Goal: Navigation & Orientation: Find specific page/section

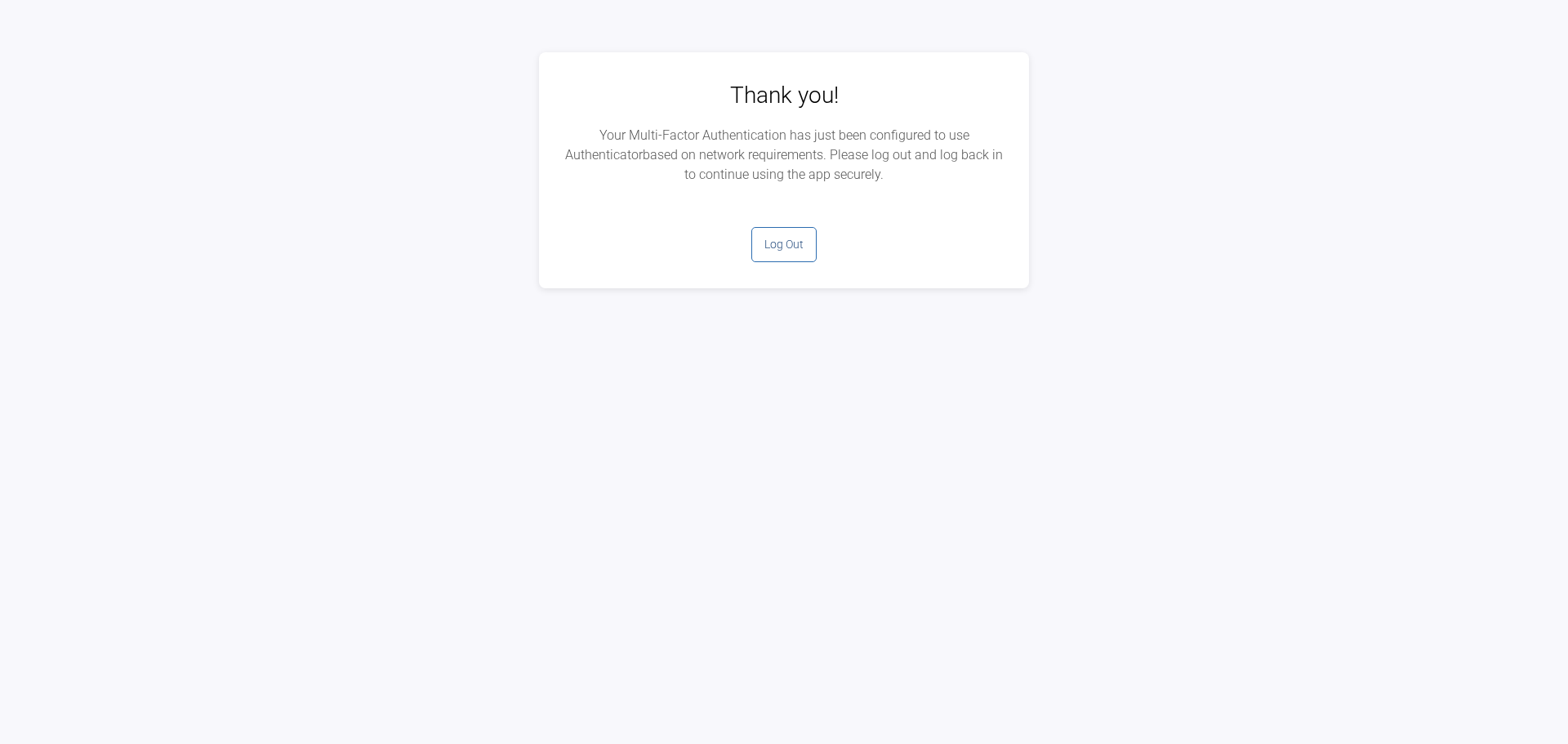
drag, startPoint x: 0, startPoint y: 0, endPoint x: 1233, endPoint y: 153, distance: 1242.5
click at [1233, 153] on div "Thank you! Your Multi-Factor Authentication has just been configured to use Aut…" at bounding box center [784, 170] width 1568 height 236
click at [797, 248] on button "Log Out" at bounding box center [784, 244] width 65 height 35
